Goal: Information Seeking & Learning: Check status

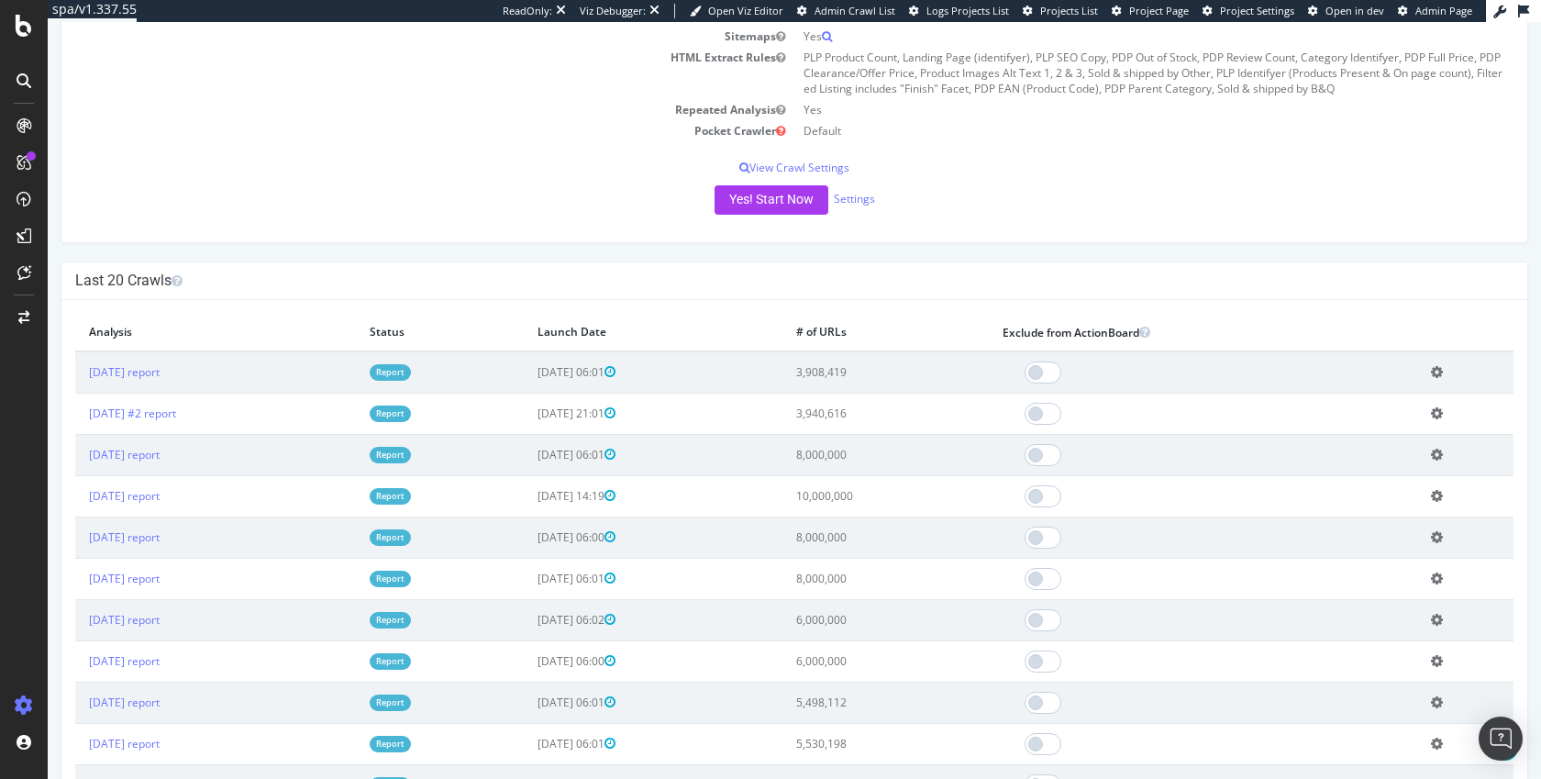
scroll to position [385, 0]
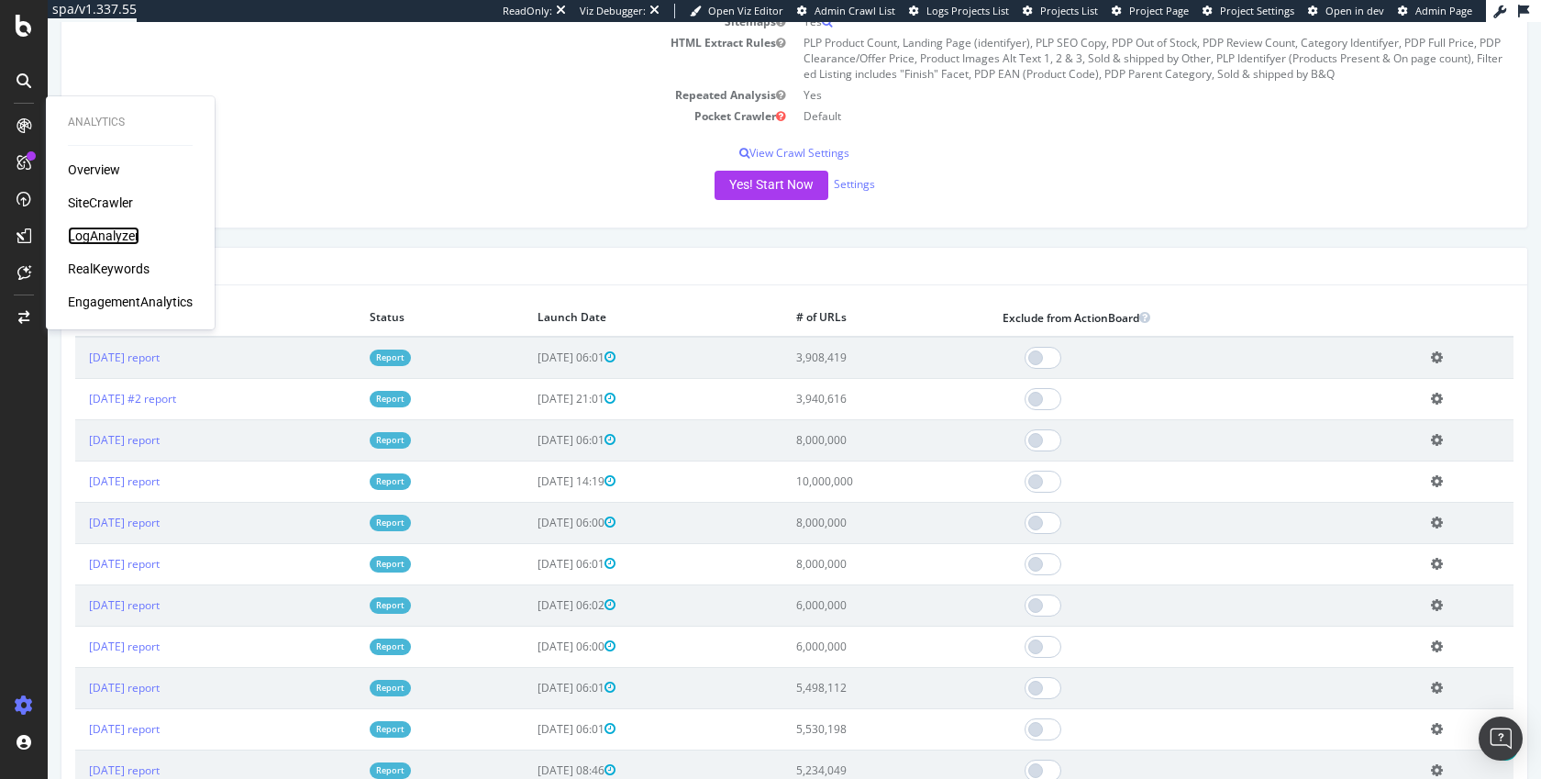
click at [111, 240] on div "LogAnalyzer" at bounding box center [104, 235] width 72 height 18
